Goal: Information Seeking & Learning: Learn about a topic

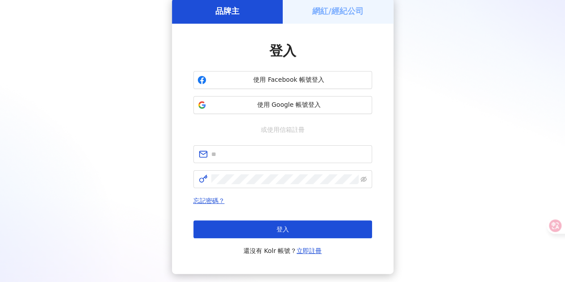
scroll to position [89, 0]
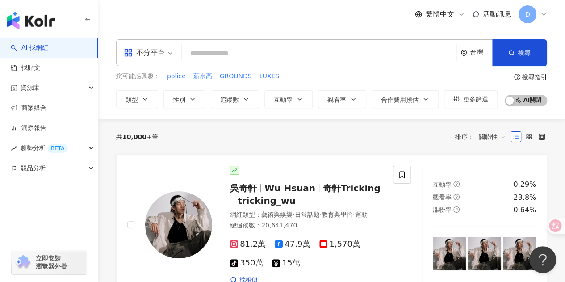
click at [215, 49] on input "search" at bounding box center [318, 53] width 267 height 17
type input "*"
type input "****"
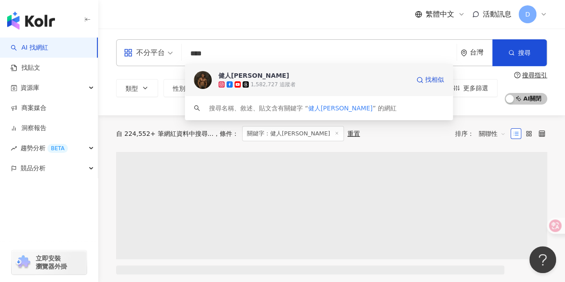
click at [223, 68] on div "健人蓋伊 1,582,727 追蹤者 找相似" at bounding box center [319, 80] width 268 height 32
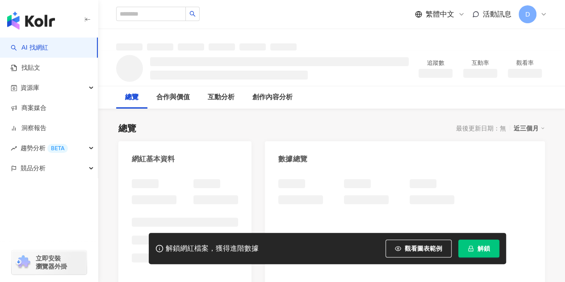
click at [470, 248] on icon "lock" at bounding box center [470, 248] width 5 height 6
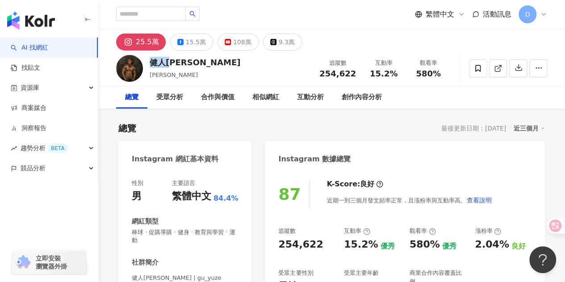
drag, startPoint x: 152, startPoint y: 63, endPoint x: 179, endPoint y: 62, distance: 26.8
click at [179, 62] on div "健人[PERSON_NAME]" at bounding box center [194, 62] width 91 height 11
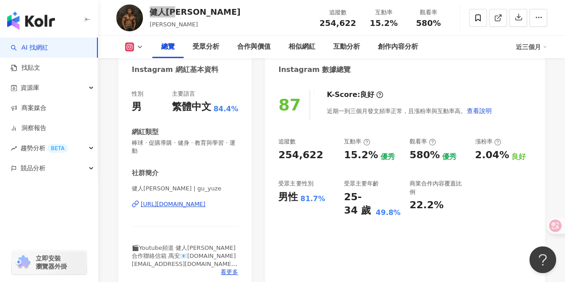
scroll to position [134, 0]
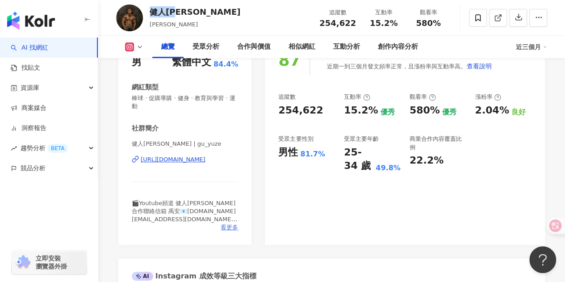
click at [228, 227] on span "看更多" at bounding box center [228, 227] width 17 height 8
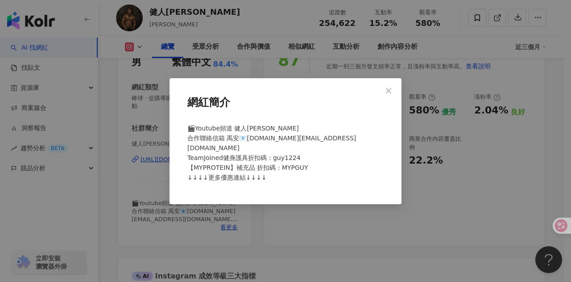
click at [234, 216] on div "網紅簡介 🎬Youtube頻道 健人[PERSON_NAME] 合作聯絡信箱 [PERSON_NAME]📧[DOMAIN_NAME][EMAIL_ADDRES…" at bounding box center [285, 141] width 571 height 282
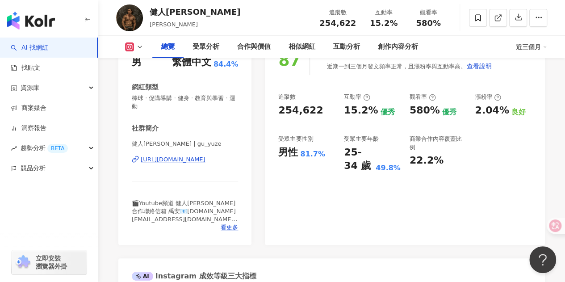
click at [155, 157] on div "[URL][DOMAIN_NAME]" at bounding box center [173, 159] width 65 height 8
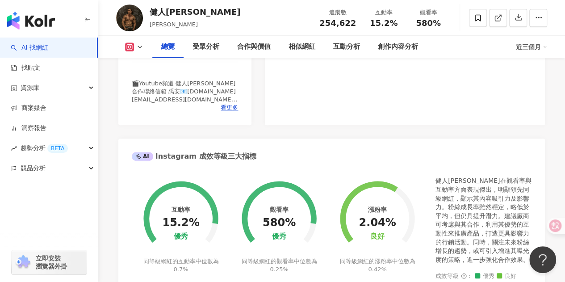
scroll to position [268, 0]
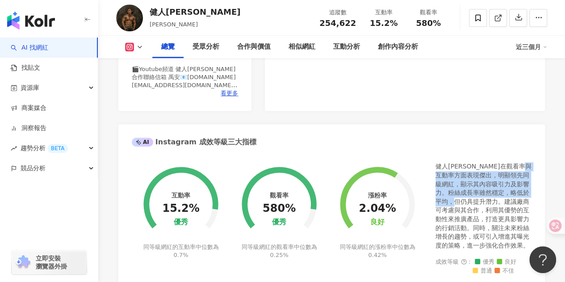
drag, startPoint x: 457, startPoint y: 172, endPoint x: 491, endPoint y: 211, distance: 50.9
click at [491, 211] on div "健人[PERSON_NAME]在觀看率與互動率方面表現傑出，明顯領先同級網紅，顯示其內容吸引力及影響力。粉絲成長率雖然穩定，略低於平均，但仍具提升潛力。建議廠…" at bounding box center [483, 205] width 96 height 87
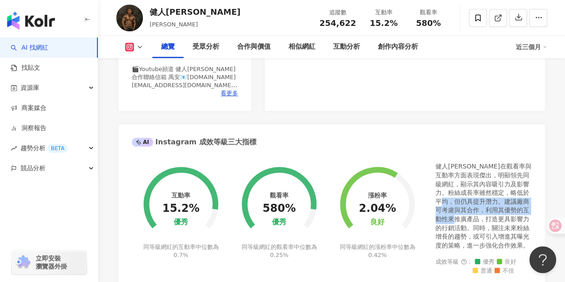
drag, startPoint x: 483, startPoint y: 222, endPoint x: 468, endPoint y: 189, distance: 36.7
click at [468, 189] on div "健人[PERSON_NAME]在觀看率與互動率方面表現傑出，明顯領先同級網紅，顯示其內容吸引力及影響力。粉絲成長率雖然穩定，略低於平均，但仍具提升潛力。建議廠…" at bounding box center [483, 205] width 96 height 87
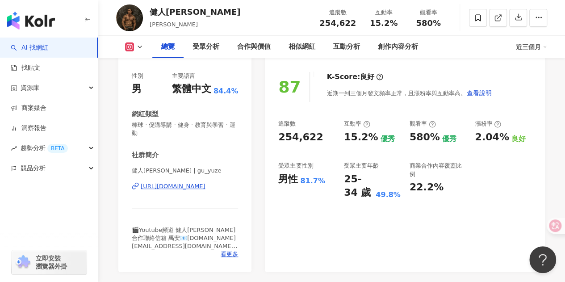
scroll to position [89, 0]
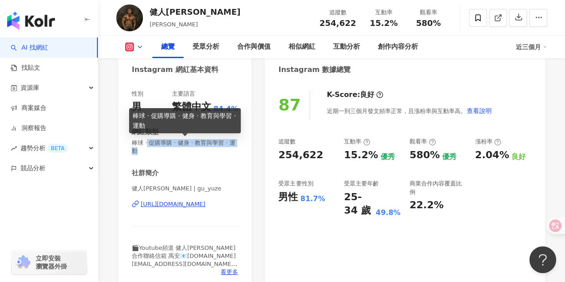
drag, startPoint x: 170, startPoint y: 145, endPoint x: 237, endPoint y: 154, distance: 67.6
click at [237, 154] on span "棒球 · 促購導購 · 健身 · 教育與學習 · 運動" at bounding box center [185, 147] width 106 height 16
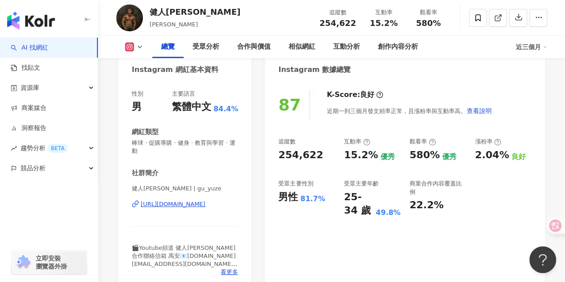
scroll to position [0, 0]
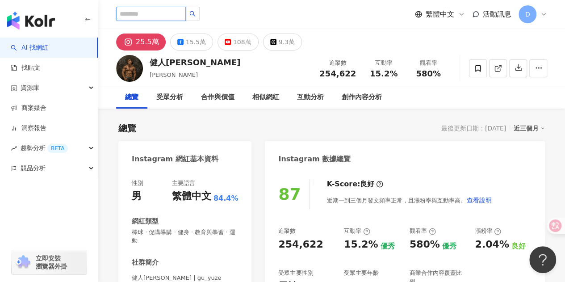
click at [185, 9] on input "search" at bounding box center [151, 14] width 70 height 14
type input "**"
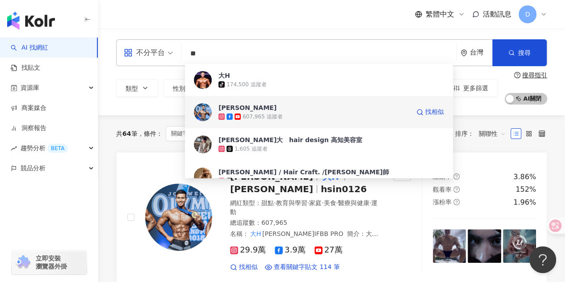
click at [273, 107] on span "[PERSON_NAME]" at bounding box center [313, 107] width 191 height 9
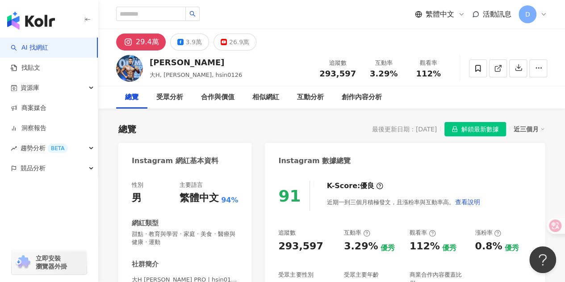
click at [174, 63] on div "[PERSON_NAME]" at bounding box center [195, 62] width 92 height 11
click at [172, 64] on div "[PERSON_NAME]" at bounding box center [195, 62] width 92 height 11
drag, startPoint x: 151, startPoint y: 62, endPoint x: 172, endPoint y: 66, distance: 20.8
click at [172, 66] on div "[PERSON_NAME]" at bounding box center [195, 62] width 92 height 11
copy div "[PERSON_NAME]"
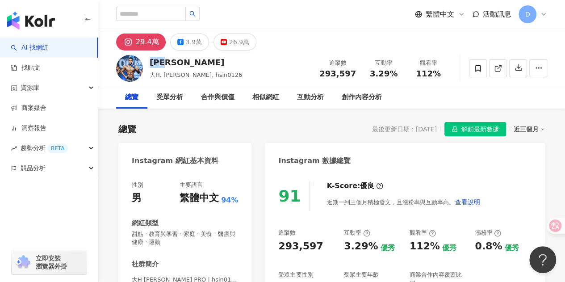
click at [146, 44] on div "29.4萬" at bounding box center [147, 42] width 23 height 12
click at [133, 40] on icon at bounding box center [128, 42] width 11 height 11
click at [498, 69] on icon at bounding box center [498, 68] width 8 height 8
click at [87, 147] on div "趨勢分析 BETA" at bounding box center [49, 148] width 98 height 20
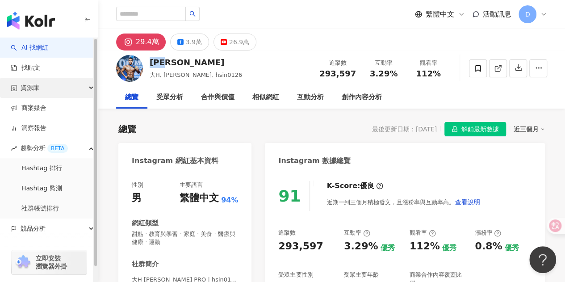
click at [70, 88] on div "資源庫" at bounding box center [49, 88] width 98 height 20
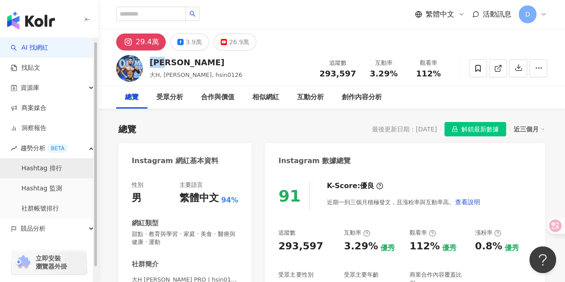
scroll to position [15, 0]
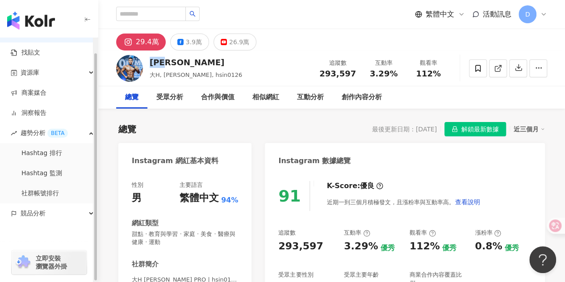
click at [70, 228] on div "button" at bounding box center [49, 252] width 98 height 59
click at [70, 217] on div "競品分析" at bounding box center [49, 213] width 98 height 20
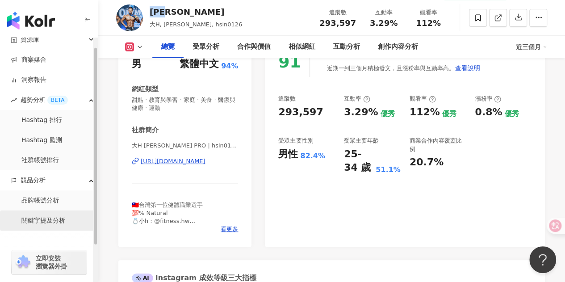
scroll to position [55, 0]
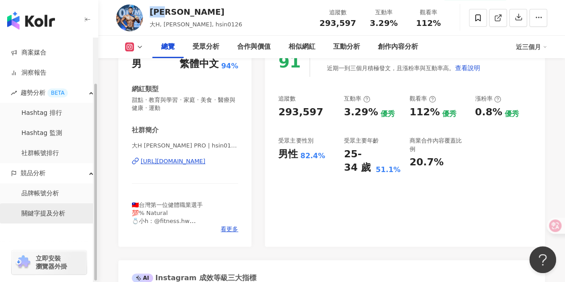
click at [54, 211] on link "關鍵字提及分析" at bounding box center [43, 213] width 44 height 9
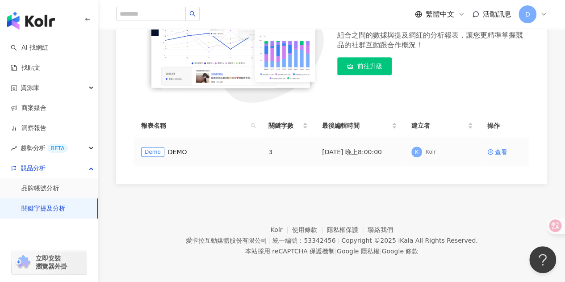
scroll to position [162, 0]
click at [32, 191] on link "品牌帳號分析" at bounding box center [39, 188] width 37 height 9
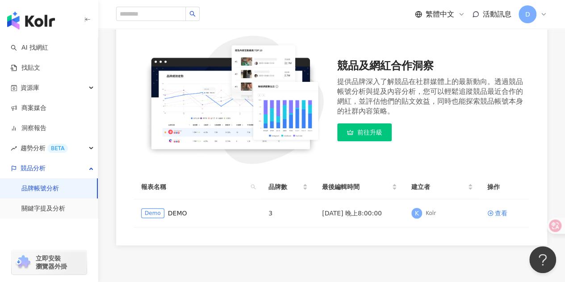
scroll to position [134, 0]
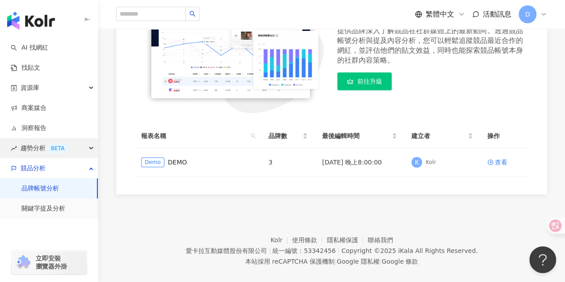
click at [51, 149] on div "BETA" at bounding box center [57, 148] width 21 height 9
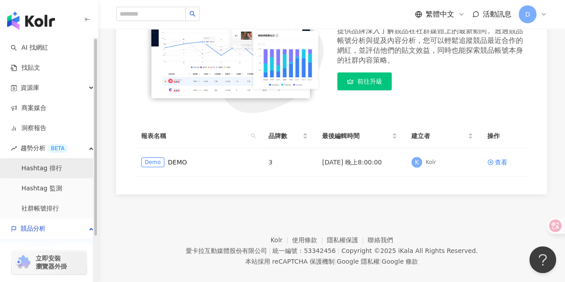
click at [51, 164] on link "Hashtag 排行" at bounding box center [41, 168] width 41 height 9
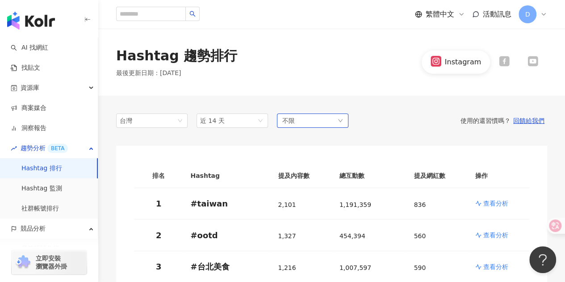
click at [299, 120] on div "不限" at bounding box center [312, 120] width 71 height 14
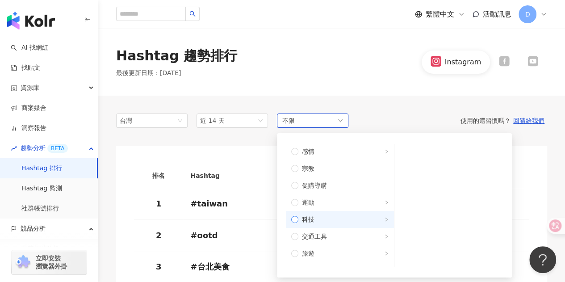
scroll to position [301, 0]
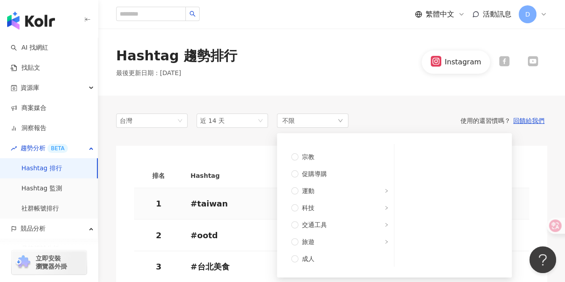
click at [254, 166] on th "Hashtag" at bounding box center [226, 175] width 87 height 25
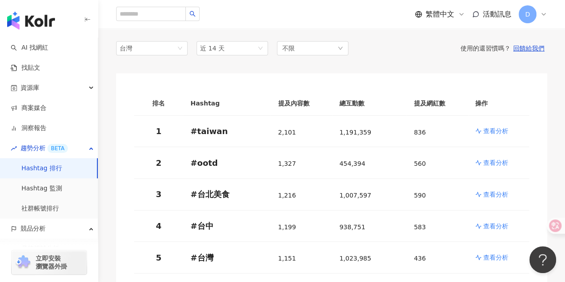
scroll to position [89, 0]
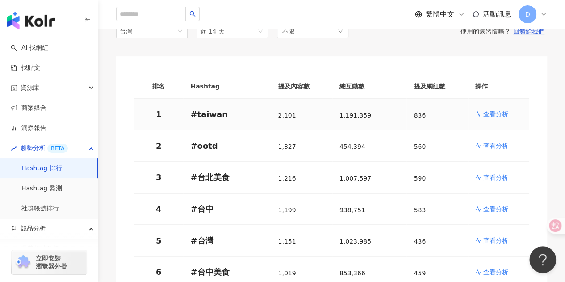
click at [495, 115] on p "查看分析" at bounding box center [495, 113] width 25 height 9
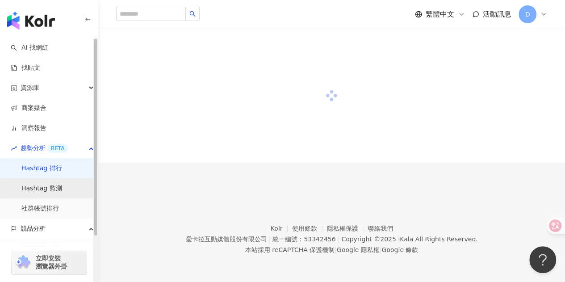
click at [58, 189] on link "Hashtag 監測" at bounding box center [41, 188] width 41 height 9
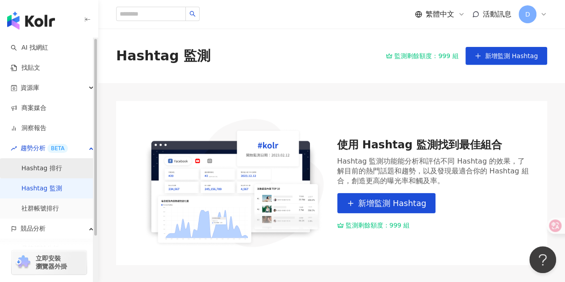
click at [44, 165] on link "Hashtag 排行" at bounding box center [41, 168] width 41 height 9
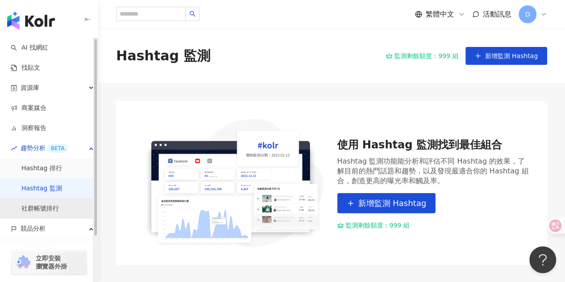
click at [44, 208] on link "社群帳號排行" at bounding box center [39, 208] width 37 height 9
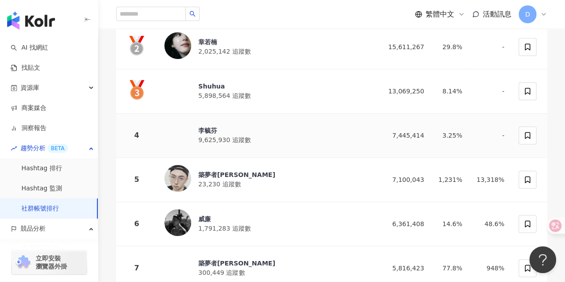
scroll to position [223, 0]
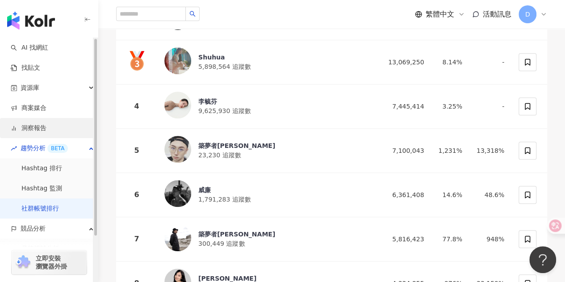
click at [37, 133] on link "洞察報告" at bounding box center [29, 128] width 36 height 9
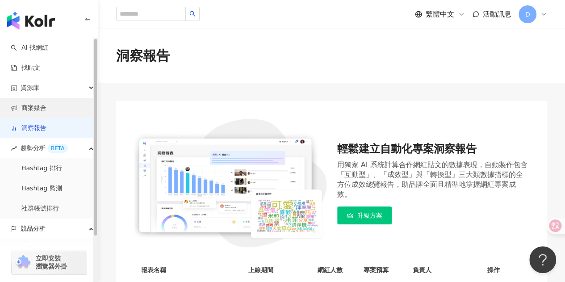
click at [41, 110] on link "商案媒合" at bounding box center [29, 108] width 36 height 9
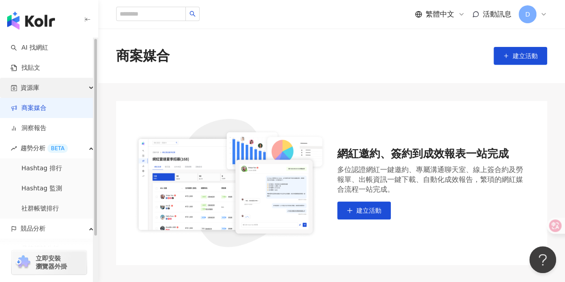
click at [43, 88] on div "資源庫" at bounding box center [49, 88] width 98 height 20
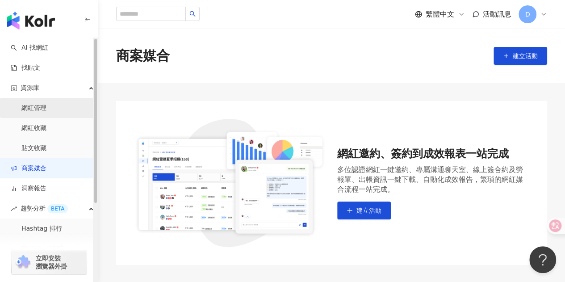
click at [37, 112] on link "網紅管理" at bounding box center [33, 108] width 25 height 9
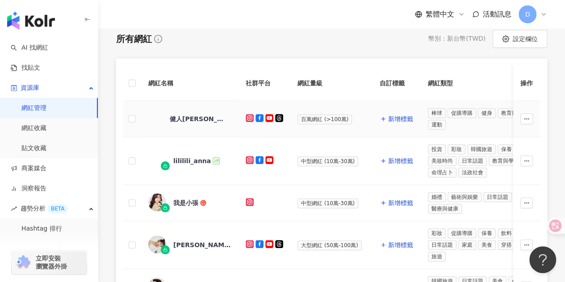
scroll to position [134, 0]
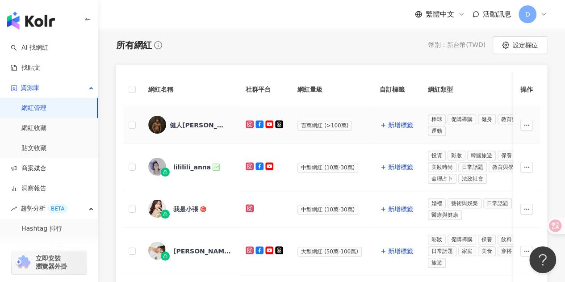
click at [527, 130] on td at bounding box center [526, 125] width 27 height 36
click at [527, 127] on icon "button" at bounding box center [526, 125] width 6 height 6
click at [442, 139] on td "棒球 促購導購 健身 教育與學習 運動" at bounding box center [483, 125] width 126 height 36
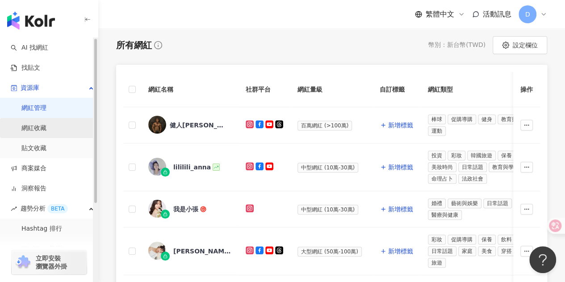
click at [33, 130] on link "網紅收藏" at bounding box center [33, 128] width 25 height 9
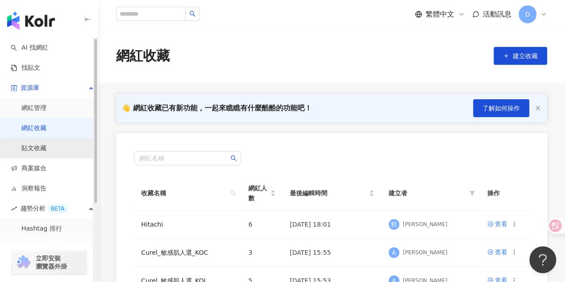
click at [42, 148] on link "貼文收藏" at bounding box center [33, 148] width 25 height 9
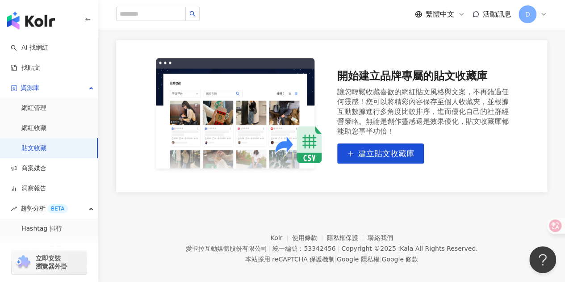
scroll to position [70, 0]
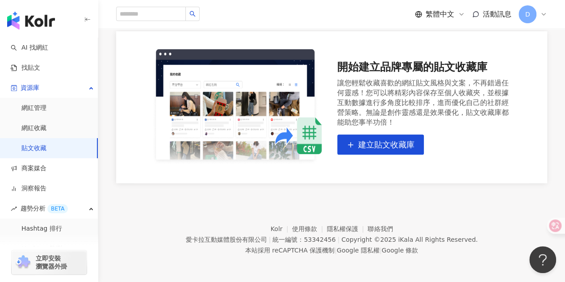
click at [363, 154] on div "開始建立品牌專屬的貼文收藏庫 讓您輕鬆收藏喜歡的網紅貼文風格與文案，不再錯過任何靈感！您可以將精彩內容保存至個人收藏夾，並根據互動數據進行多角度比較排序，進而…" at bounding box center [331, 107] width 359 height 116
click at [361, 152] on button "建立貼文收藏庫" at bounding box center [380, 144] width 87 height 20
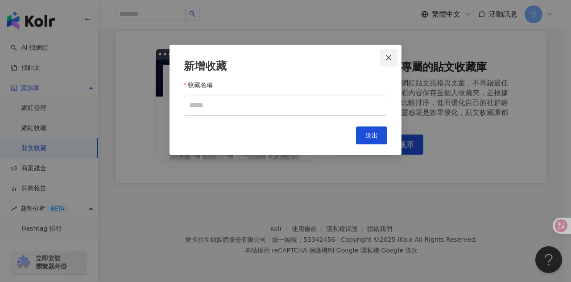
click at [394, 54] on span "Close" at bounding box center [389, 57] width 18 height 7
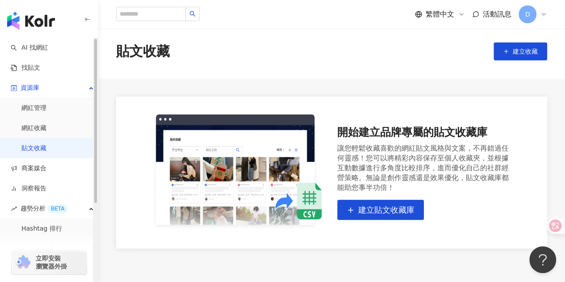
scroll to position [0, 0]
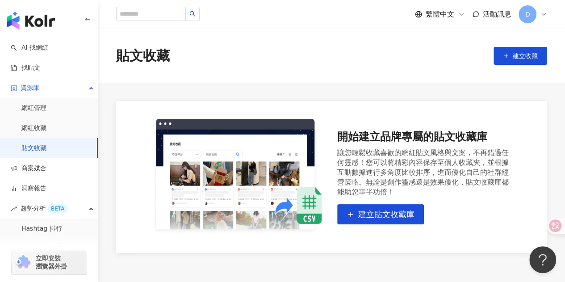
click at [85, 20] on icon "button" at bounding box center [87, 19] width 7 height 7
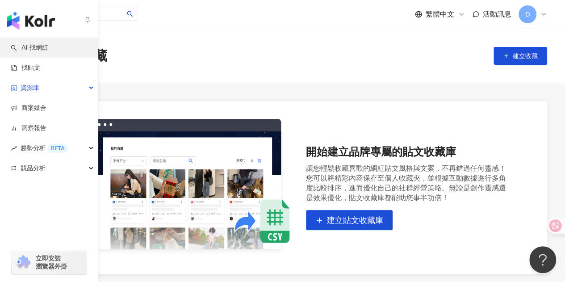
click at [48, 50] on link "AI 找網紅" at bounding box center [29, 47] width 37 height 9
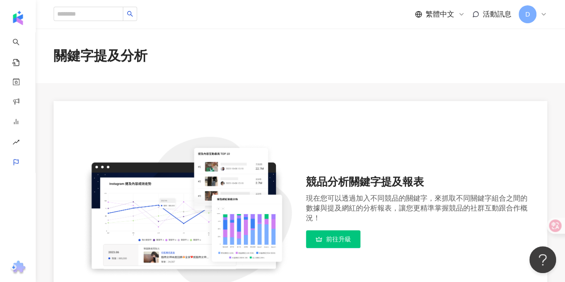
scroll to position [134, 0]
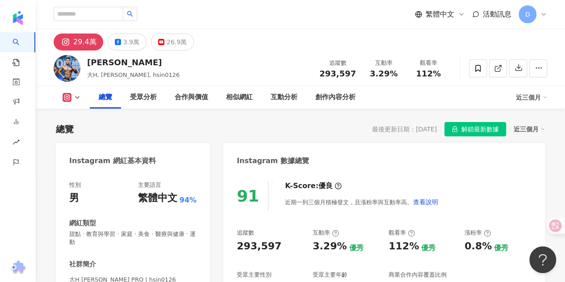
scroll to position [45, 0]
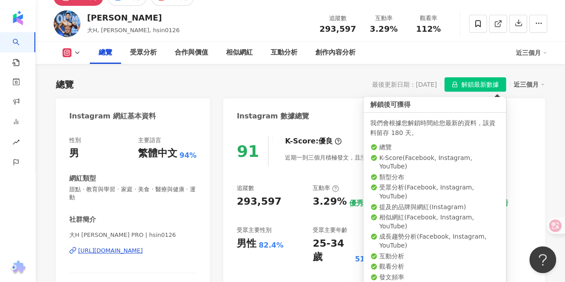
click at [461, 82] on button "解鎖最新數據" at bounding box center [475, 84] width 62 height 14
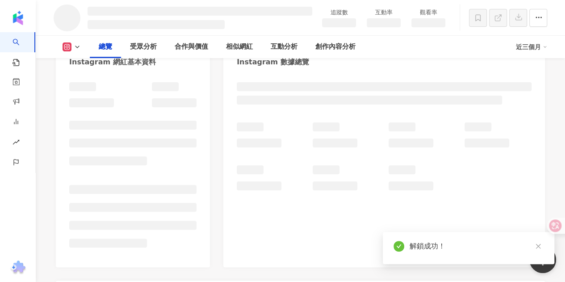
scroll to position [9, 0]
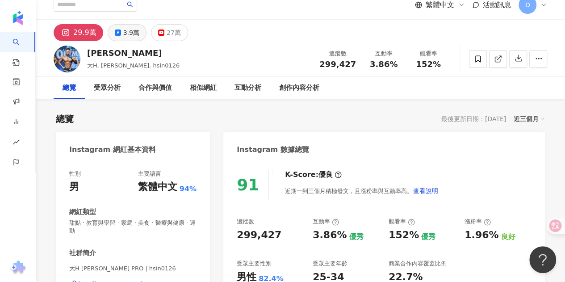
click at [126, 35] on div "3.9萬" at bounding box center [131, 32] width 16 height 12
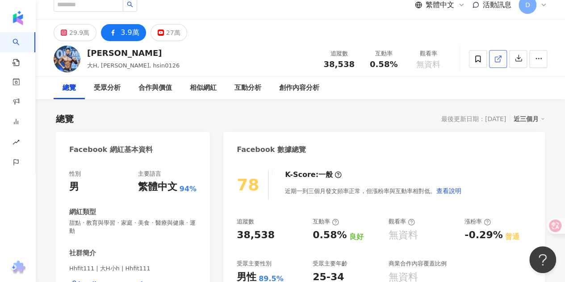
click at [494, 59] on icon at bounding box center [498, 59] width 8 height 8
click at [71, 28] on div "29.9萬" at bounding box center [79, 32] width 20 height 12
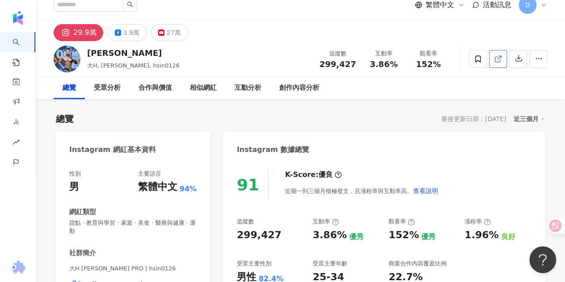
click at [502, 59] on link at bounding box center [498, 59] width 18 height 18
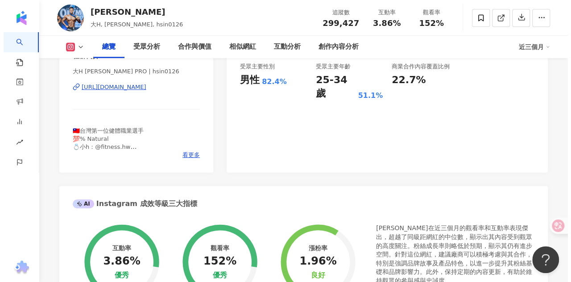
scroll to position [179, 0]
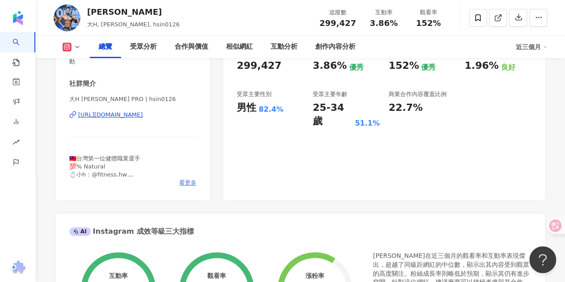
click at [187, 182] on span "看更多" at bounding box center [187, 183] width 17 height 8
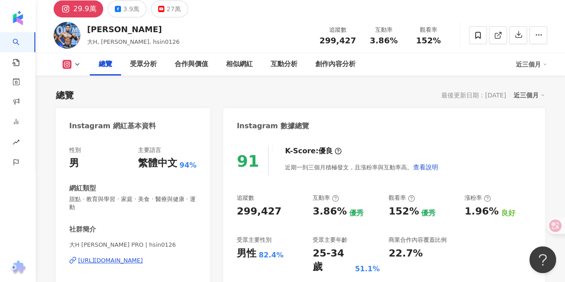
scroll to position [0, 0]
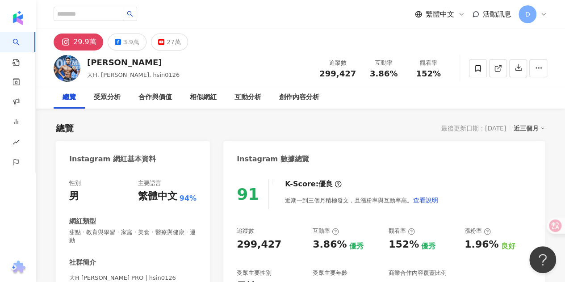
click at [270, 127] on div "總覽 最後更新日期：2025/8/25 近三個月" at bounding box center [300, 128] width 489 height 12
